Goal: Task Accomplishment & Management: Complete application form

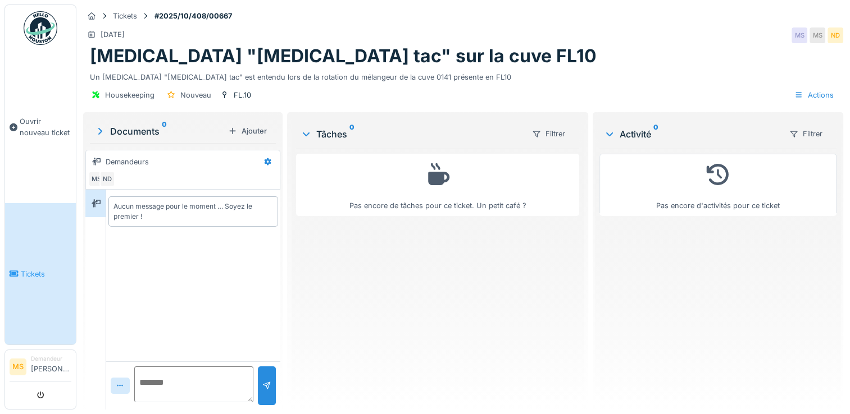
click at [47, 261] on link "Tickets" at bounding box center [40, 274] width 71 height 142
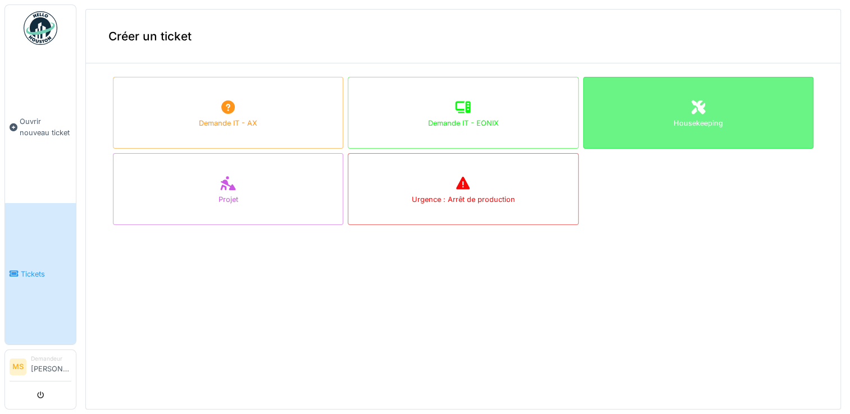
click at [674, 120] on div "Housekeeping" at bounding box center [697, 123] width 49 height 11
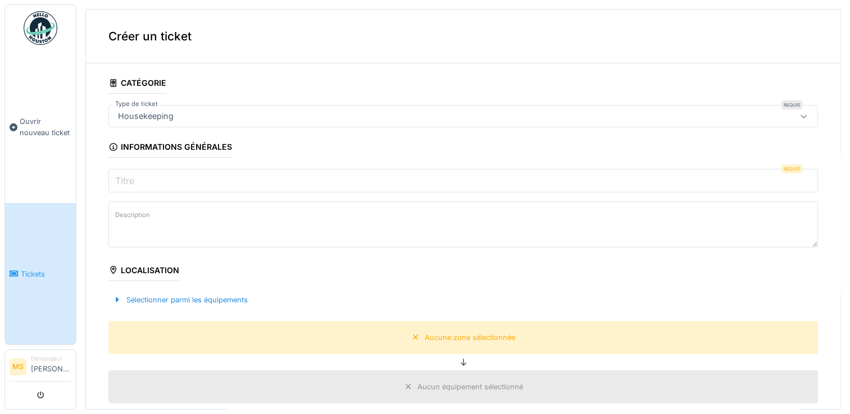
click at [168, 179] on input "Titre" at bounding box center [462, 181] width 709 height 24
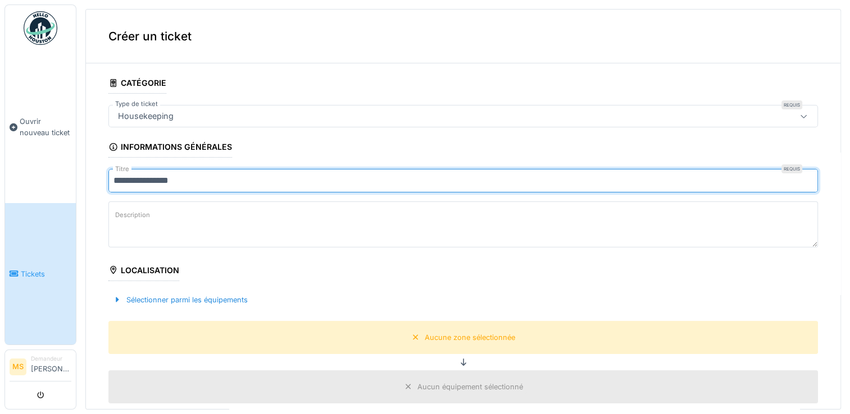
click at [117, 180] on input "**********" at bounding box center [462, 181] width 709 height 24
type input "**********"
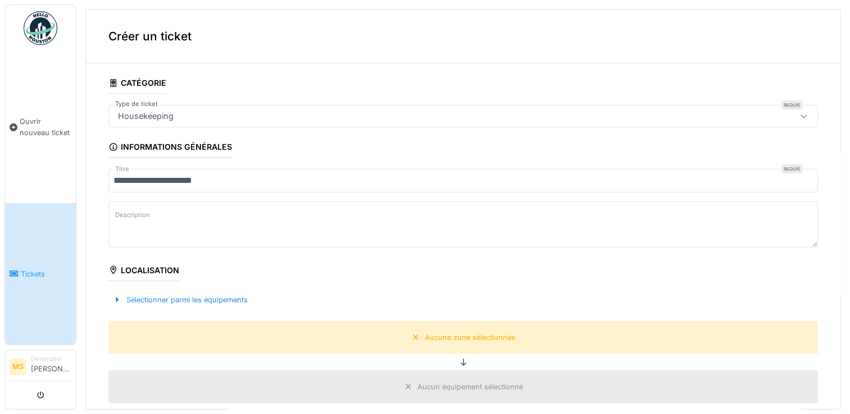
click at [173, 211] on textarea "Description" at bounding box center [462, 225] width 709 height 46
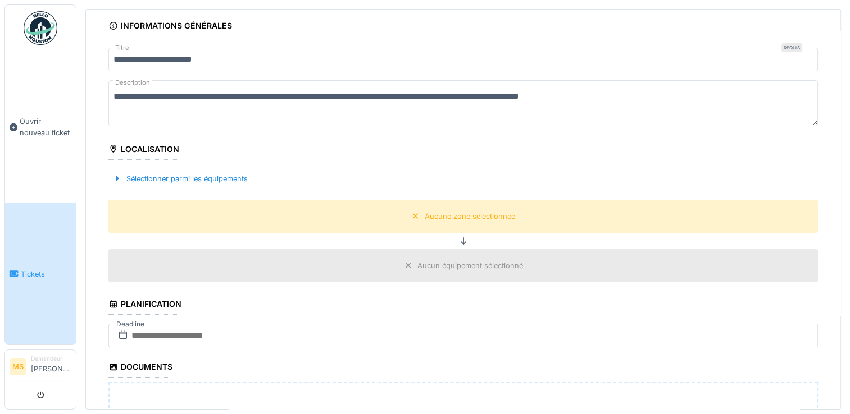
scroll to position [133, 0]
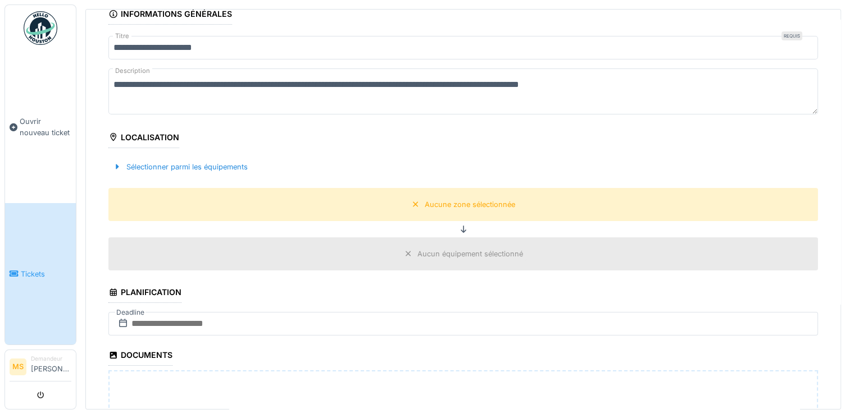
type textarea "**********"
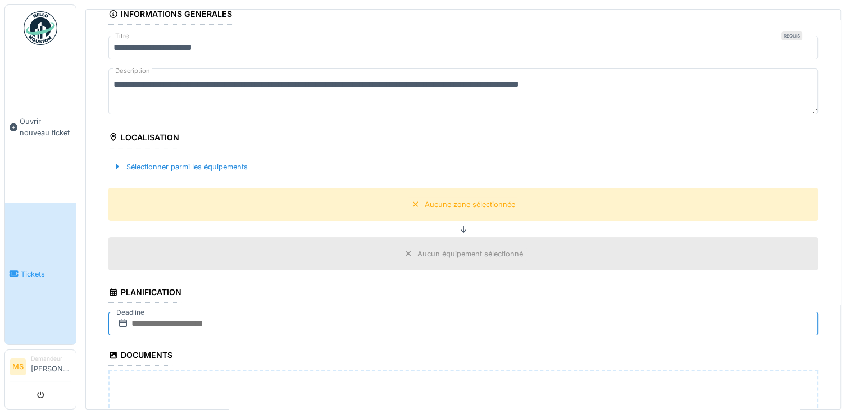
click at [194, 325] on input "text" at bounding box center [462, 324] width 709 height 24
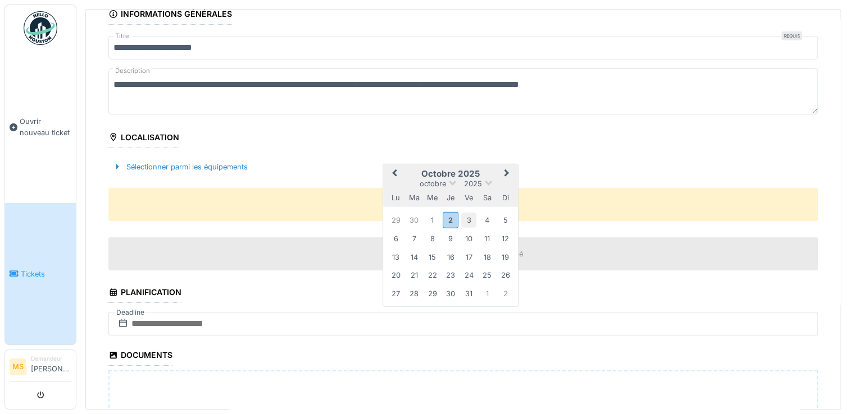
click at [473, 218] on div "3" at bounding box center [468, 219] width 15 height 15
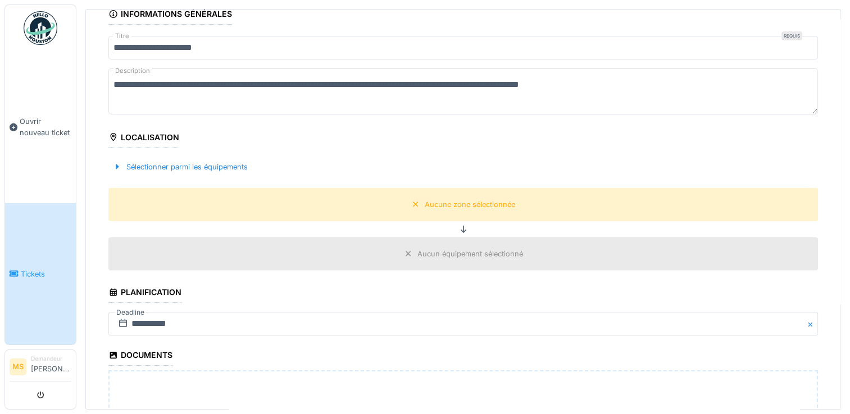
click at [126, 137] on div "Localisation" at bounding box center [143, 138] width 71 height 19
click at [113, 135] on icon at bounding box center [114, 137] width 6 height 8
click at [142, 161] on div "Sélectionner parmi les équipements" at bounding box center [180, 166] width 144 height 15
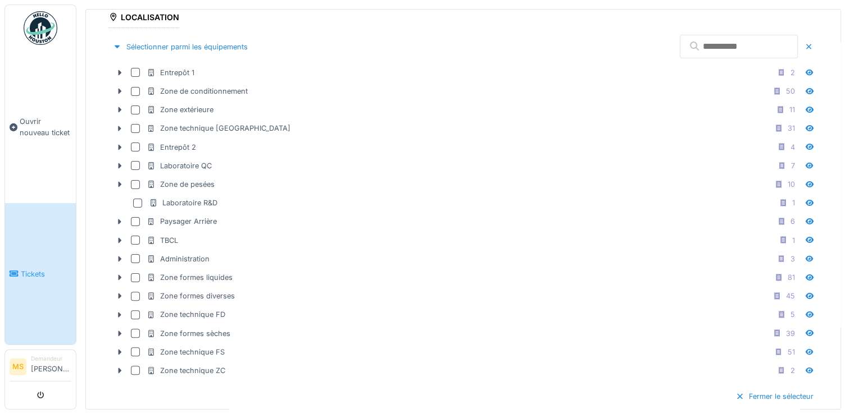
scroll to position [272, 0]
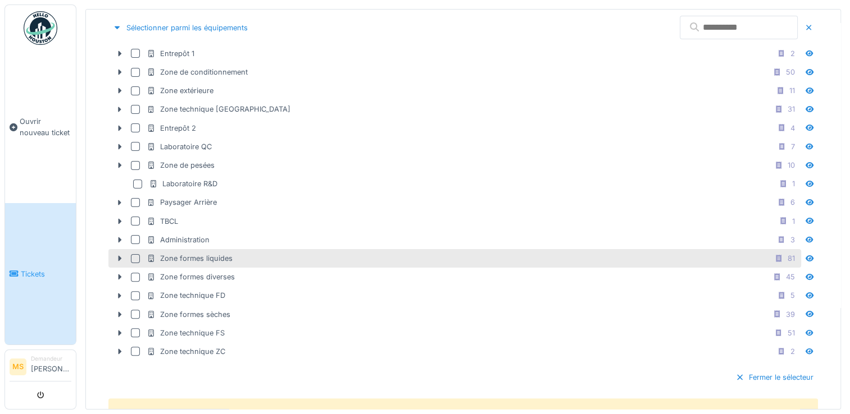
click at [200, 253] on div "Zone formes liquides" at bounding box center [190, 258] width 86 height 11
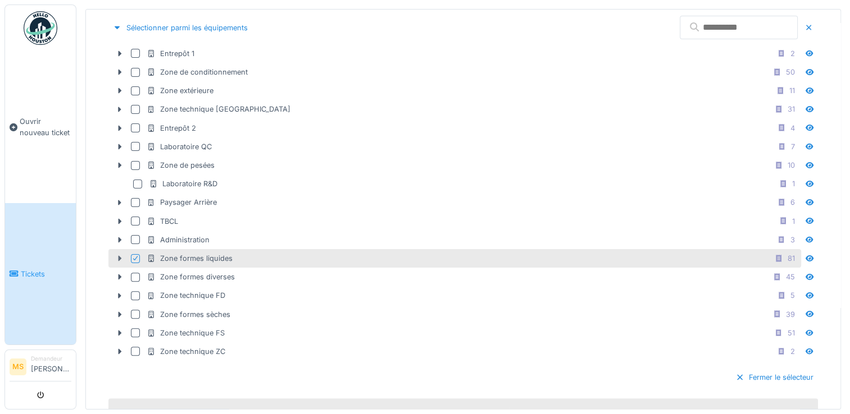
click at [117, 257] on icon at bounding box center [119, 258] width 9 height 7
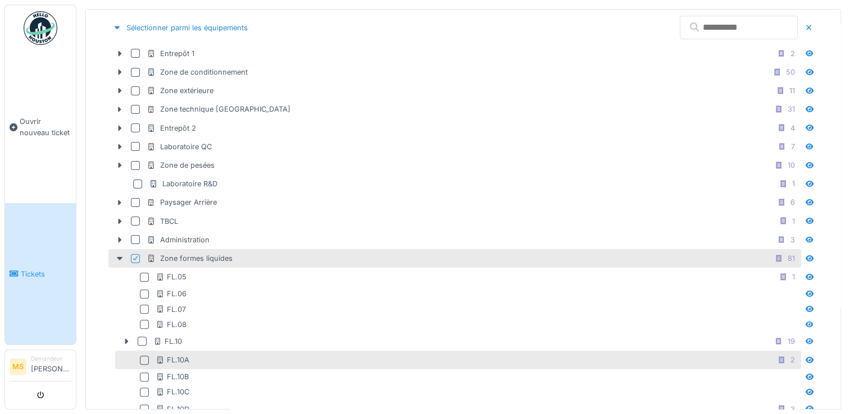
click at [146, 358] on div at bounding box center [144, 360] width 9 height 9
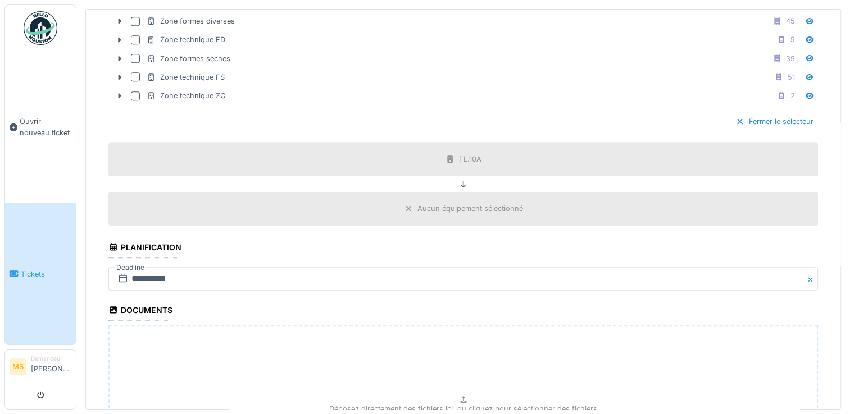
scroll to position [1317, 0]
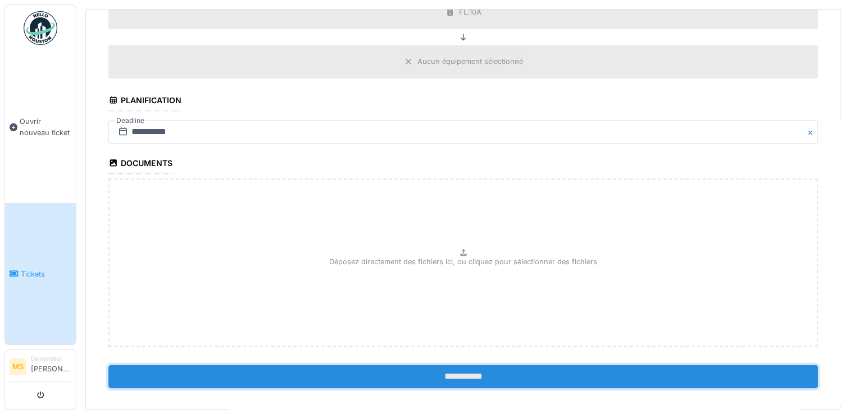
click at [498, 365] on input "**********" at bounding box center [462, 377] width 709 height 24
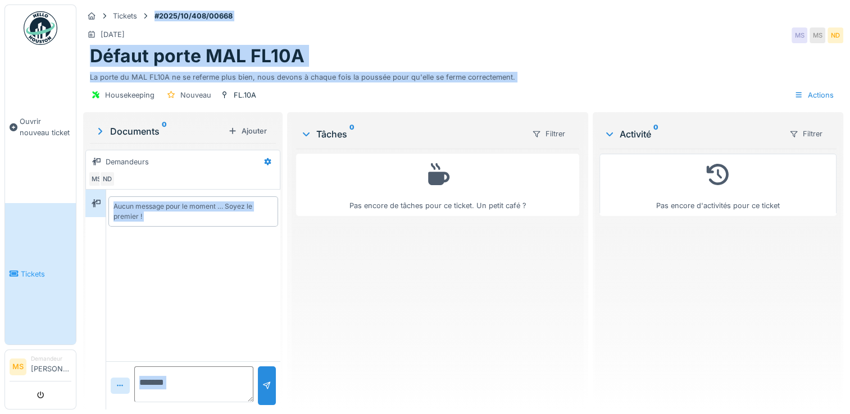
drag, startPoint x: 84, startPoint y: 5, endPoint x: 301, endPoint y: 129, distance: 250.3
click at [301, 129] on div "Tickets #2025/10/408/00668 [DATE] MS MS ND Défaut porte MAL FL10A La porte du M…" at bounding box center [462, 207] width 773 height 414
drag, startPoint x: 375, startPoint y: 47, endPoint x: 300, endPoint y: 111, distance: 98.4
click at [300, 111] on div "Tickets #2025/10/408/00668 [DATE] MS MS ND Défaut porte MAL FL10A La porte du M…" at bounding box center [462, 207] width 773 height 414
click at [307, 101] on div "Housekeeping [GEOGRAPHIC_DATA]10A Actions" at bounding box center [463, 95] width 760 height 25
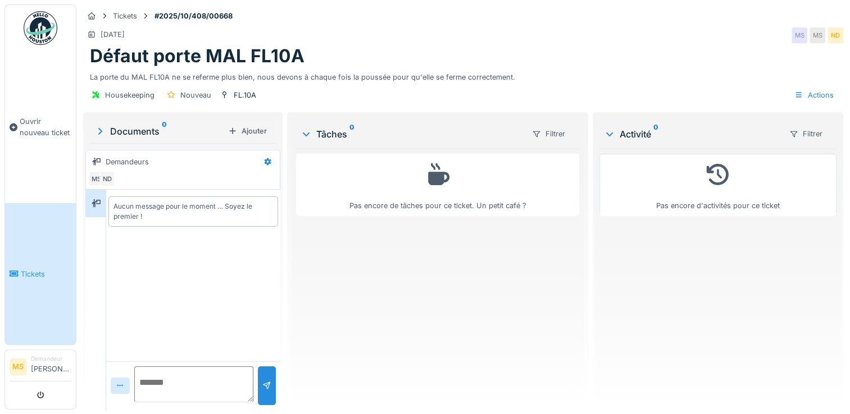
click at [47, 278] on link "Tickets" at bounding box center [40, 274] width 71 height 142
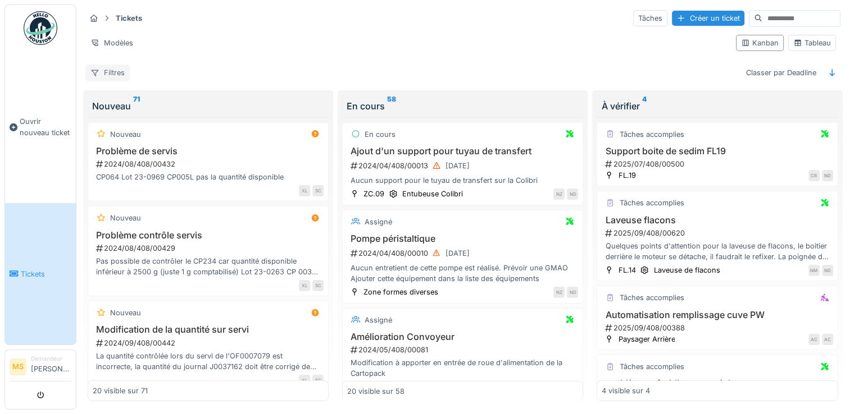
click at [116, 71] on div "Filtres" at bounding box center [107, 73] width 44 height 16
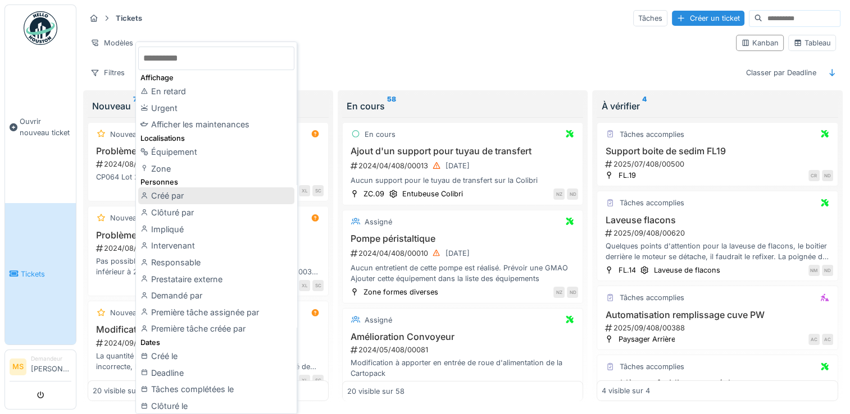
click at [177, 198] on div "Créé par" at bounding box center [216, 196] width 156 height 17
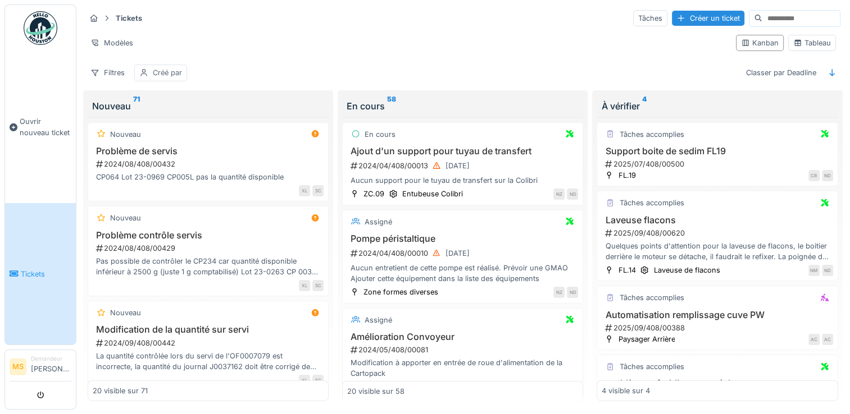
click at [155, 72] on div "Créé par" at bounding box center [167, 72] width 29 height 11
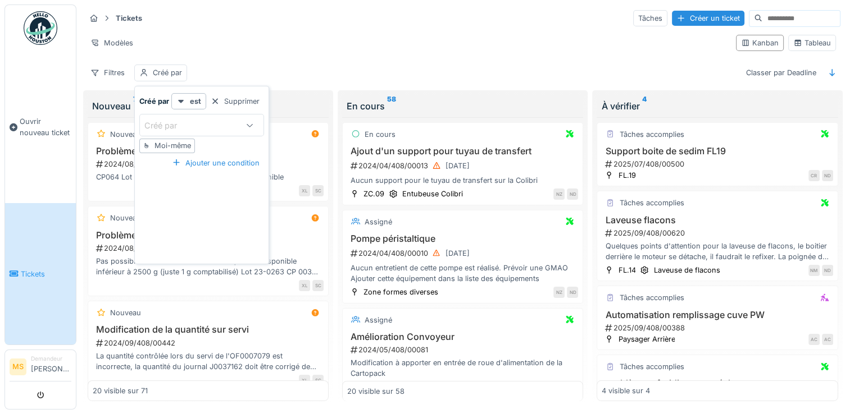
click at [175, 125] on div "Créé par" at bounding box center [168, 126] width 48 height 12
click at [265, 116] on div "Créé par est Supprimer Créé par Moi-même Ajouter une condition" at bounding box center [201, 177] width 129 height 168
click at [185, 146] on div "Moi-même" at bounding box center [172, 145] width 37 height 11
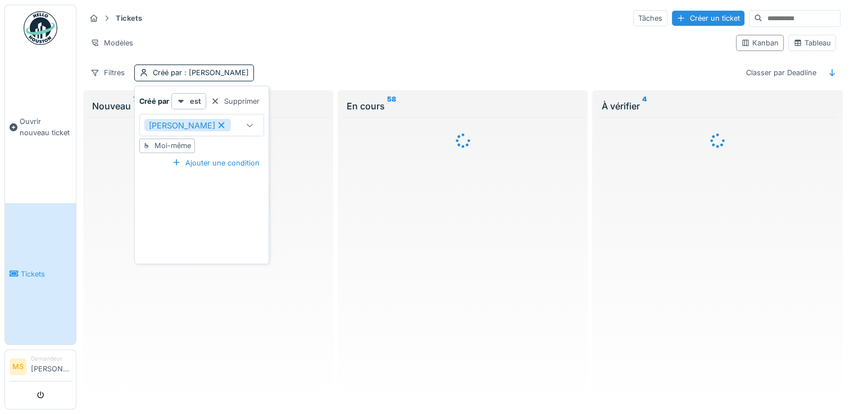
type input "*****"
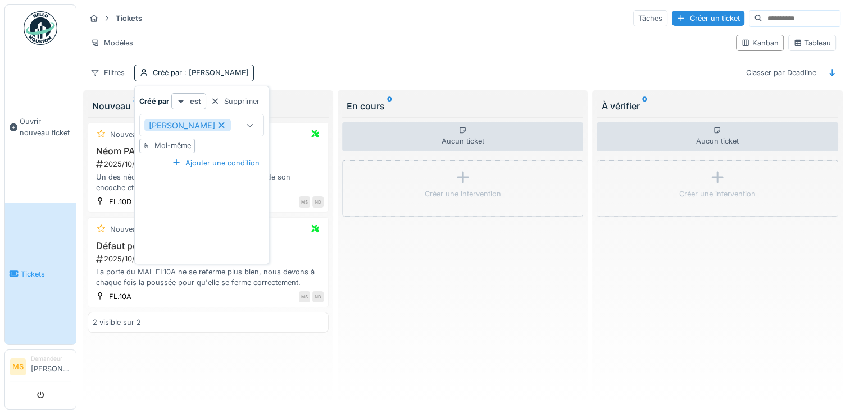
click at [357, 35] on div "Modèles" at bounding box center [405, 43] width 641 height 16
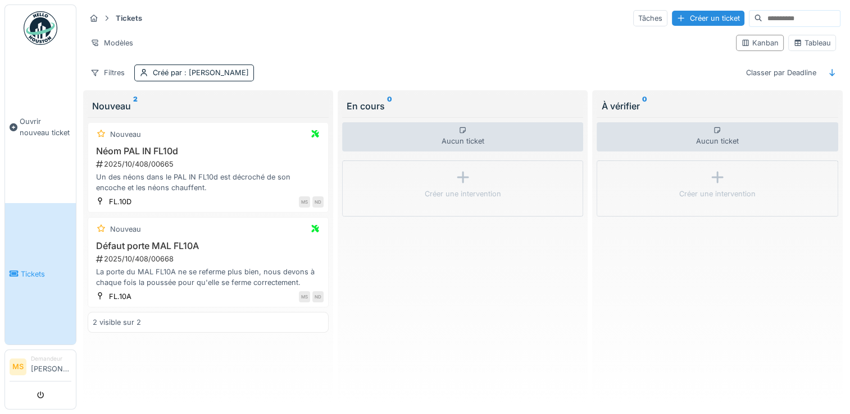
click at [130, 323] on div "2 visible sur 2" at bounding box center [117, 322] width 48 height 11
